Goal: Navigation & Orientation: Understand site structure

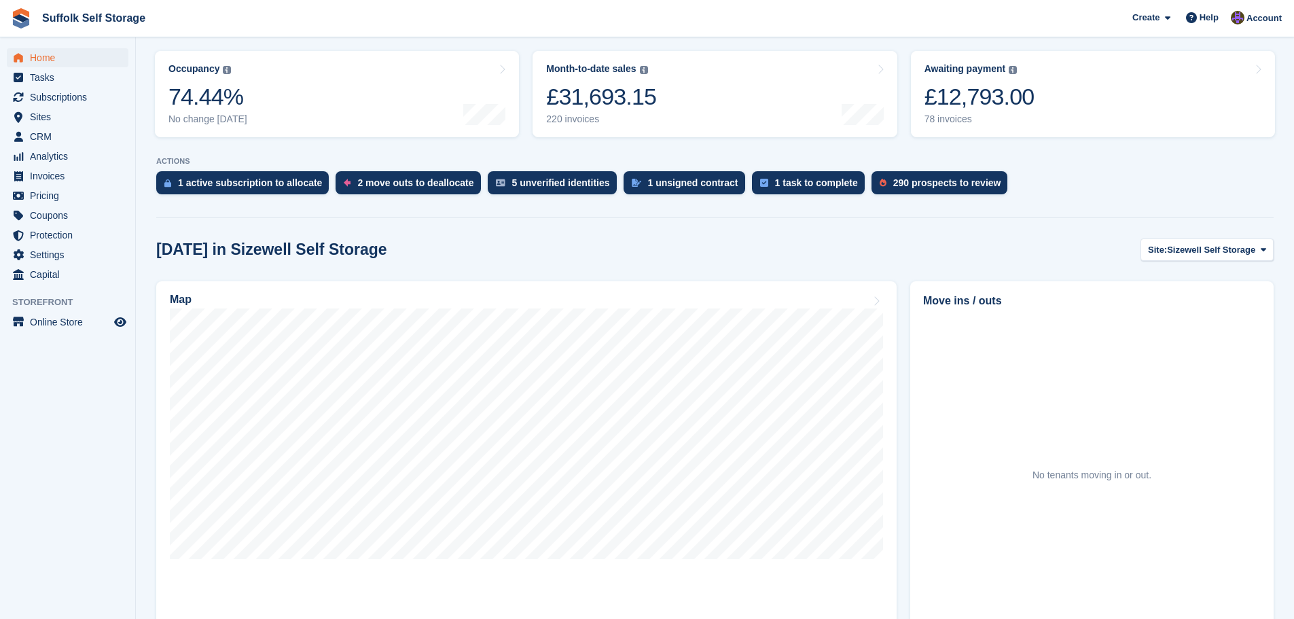
scroll to position [272, 0]
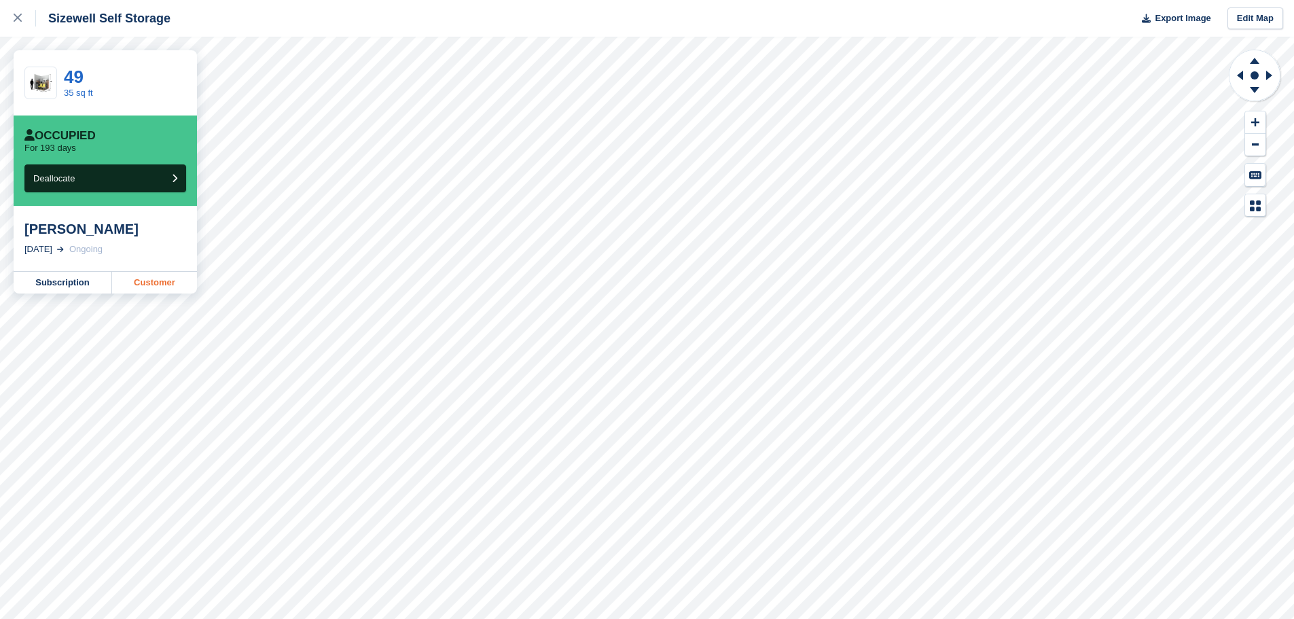
click at [173, 286] on link "Customer" at bounding box center [154, 283] width 85 height 22
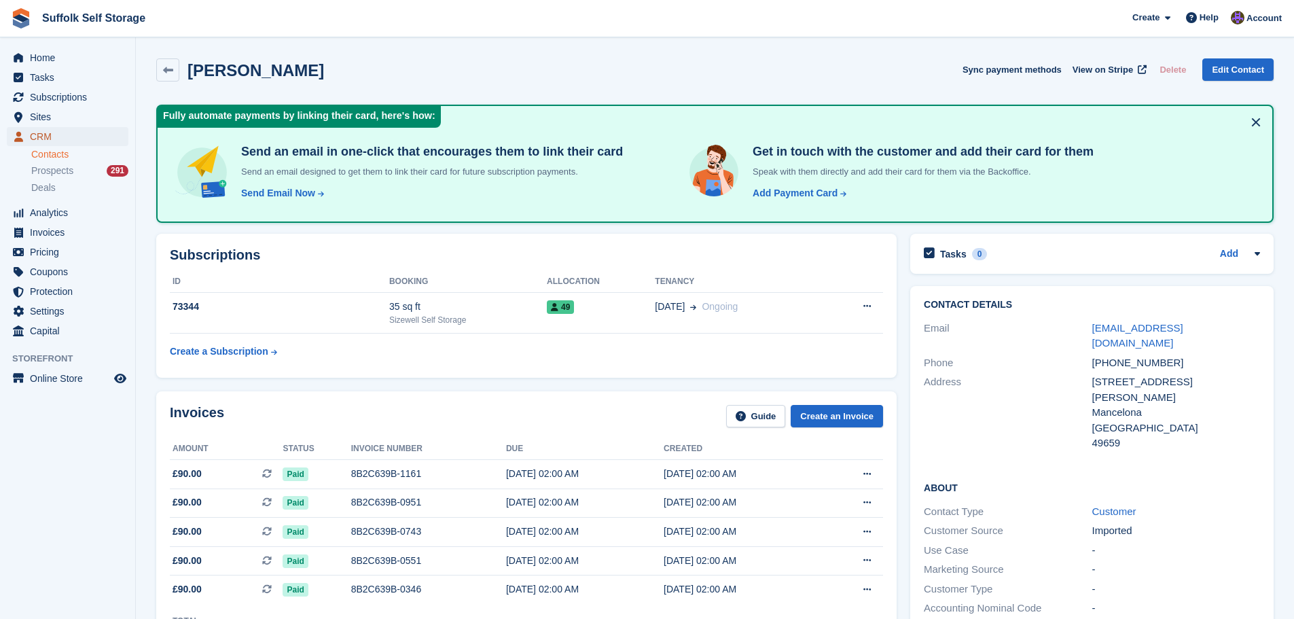
click at [49, 137] on span "CRM" at bounding box center [70, 136] width 81 height 19
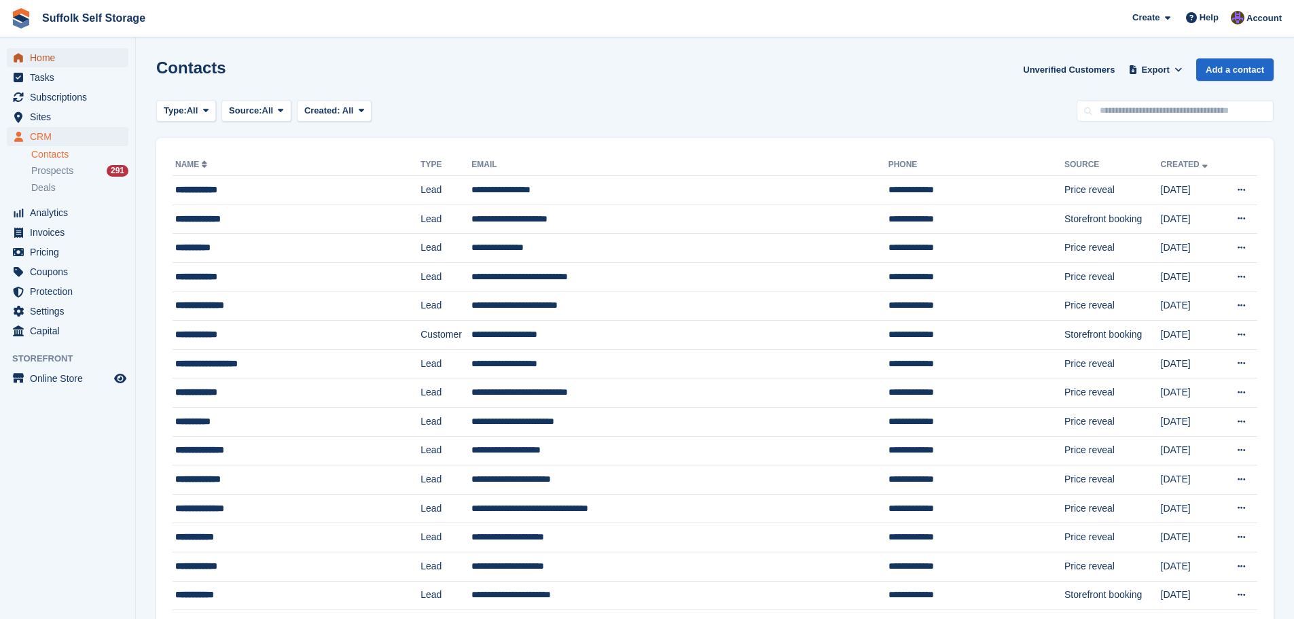
click at [40, 59] on span "Home" at bounding box center [70, 57] width 81 height 19
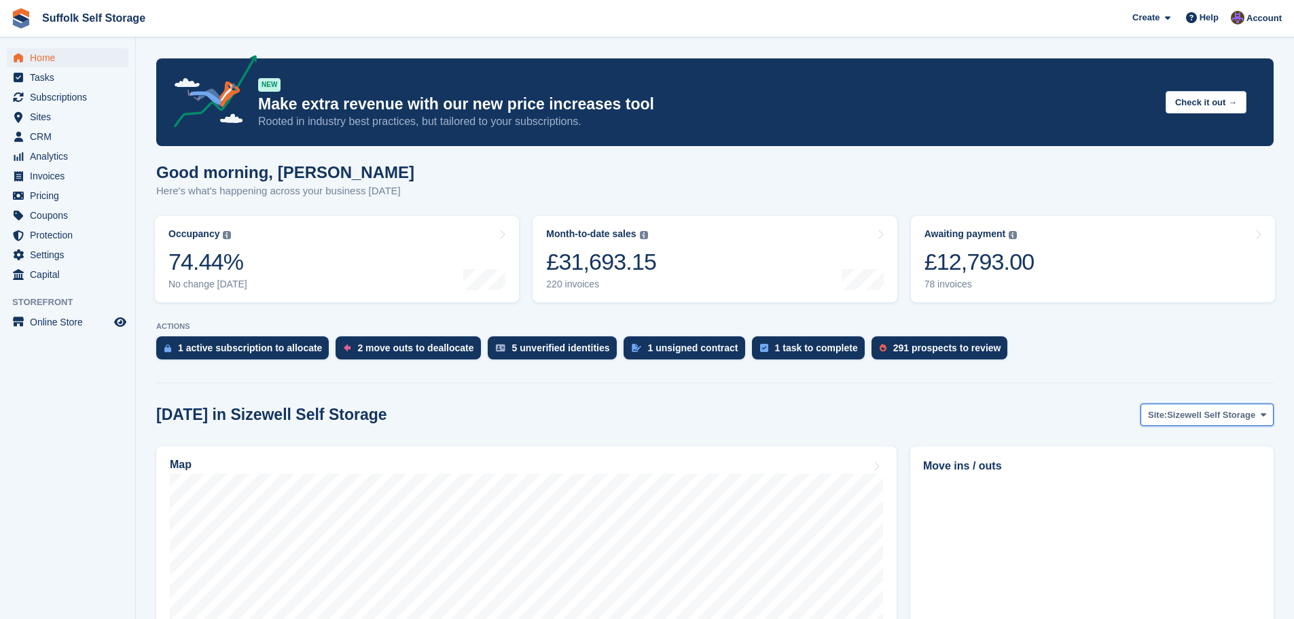
click at [1191, 418] on span "Sizewell Self Storage" at bounding box center [1211, 415] width 88 height 14
click at [1193, 470] on link "Pettistree Self Storage" at bounding box center [1200, 471] width 134 height 24
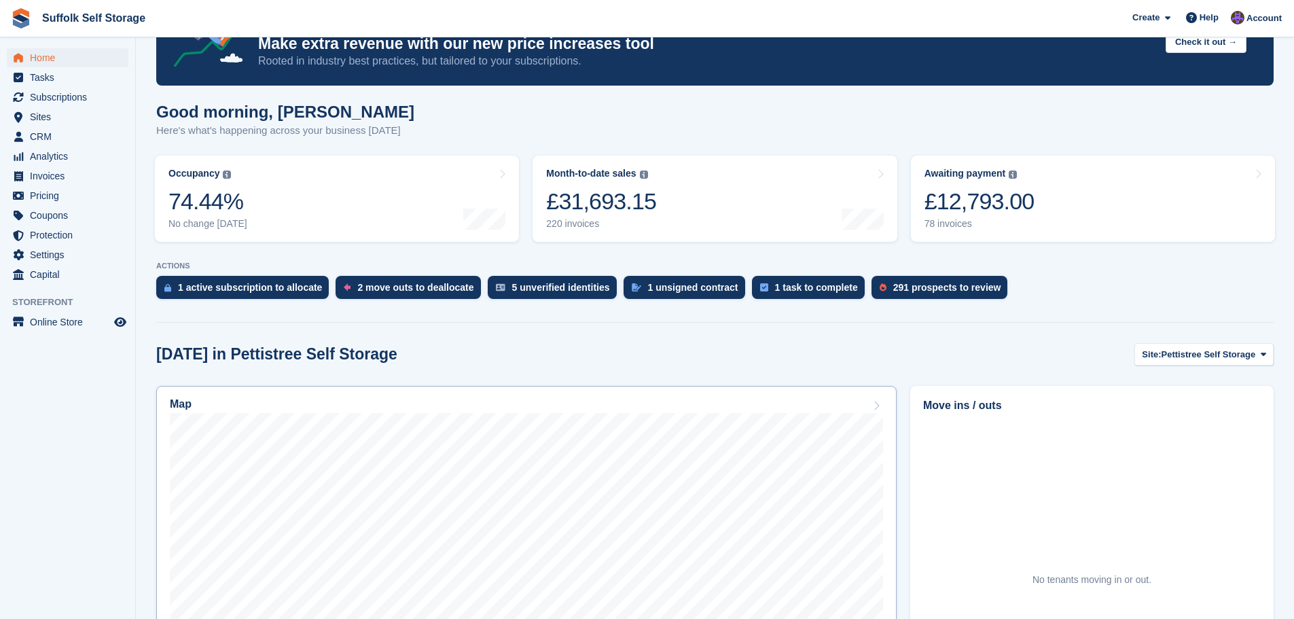
scroll to position [136, 0]
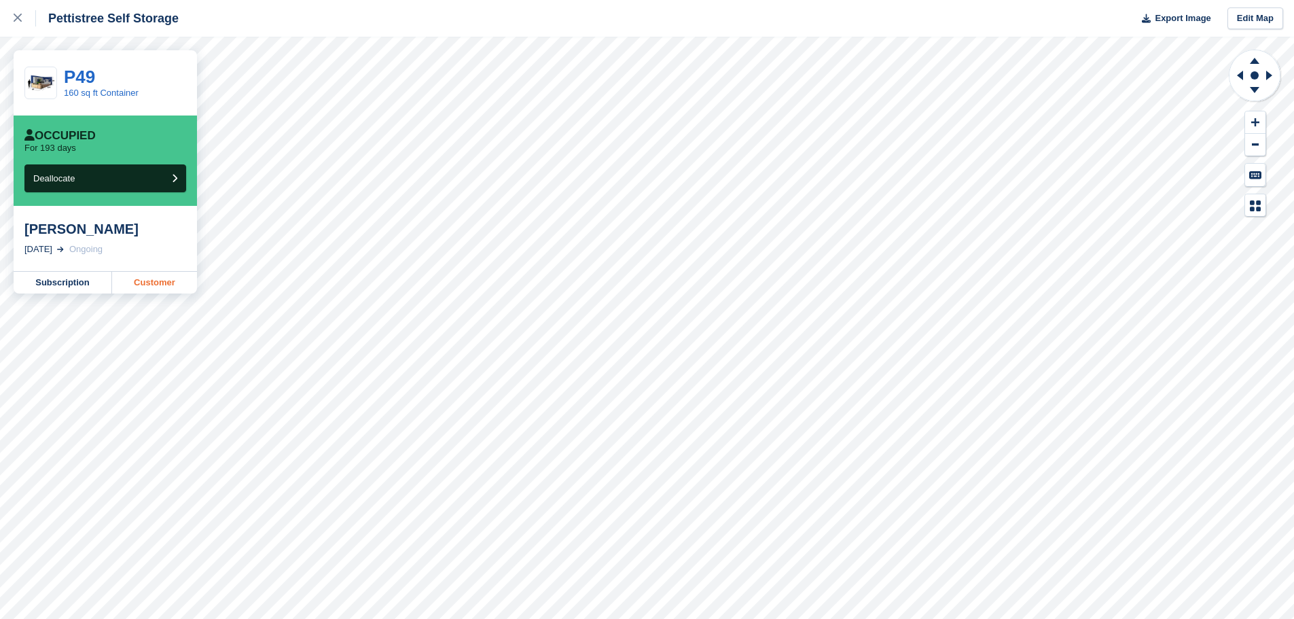
click at [160, 287] on link "Customer" at bounding box center [154, 283] width 85 height 22
click at [14, 26] on link at bounding box center [18, 18] width 36 height 37
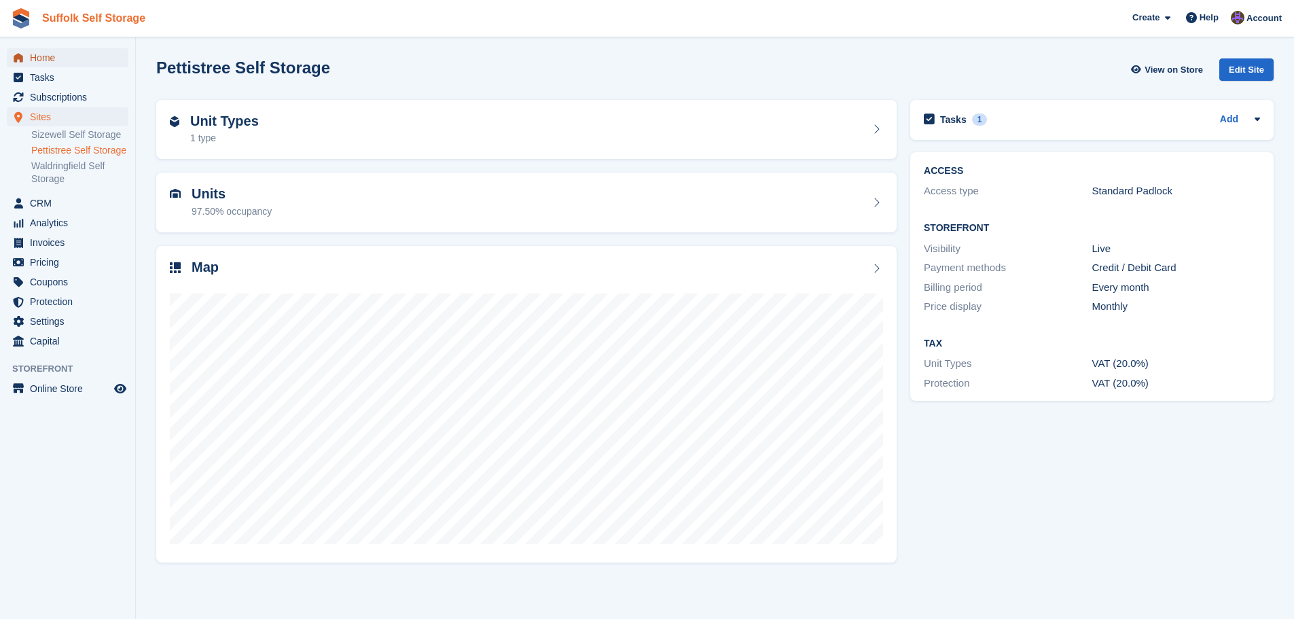
drag, startPoint x: 47, startPoint y: 56, endPoint x: 58, endPoint y: 25, distance: 33.1
click at [47, 56] on span "Home" at bounding box center [70, 57] width 81 height 19
